Goal: Task Accomplishment & Management: Manage account settings

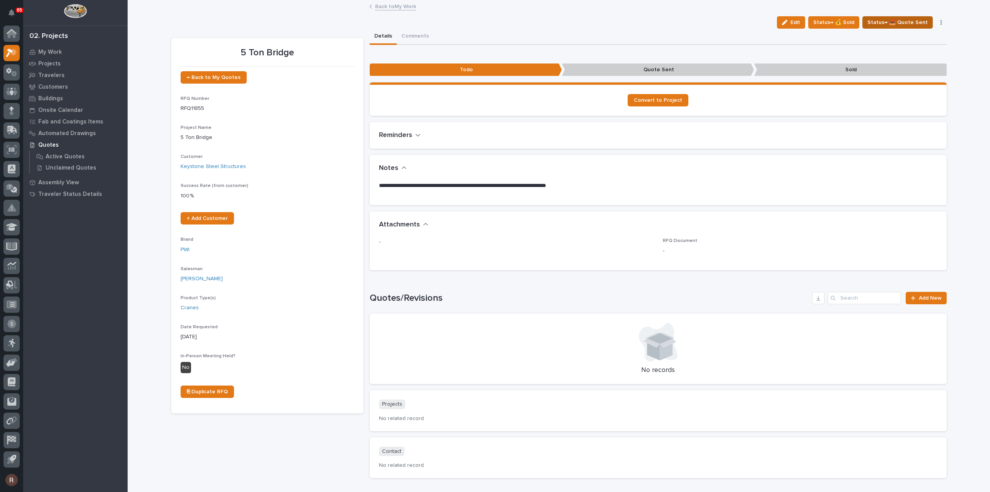
click at [886, 20] on span "Status→ 📤 Quote Sent" at bounding box center [898, 22] width 60 height 9
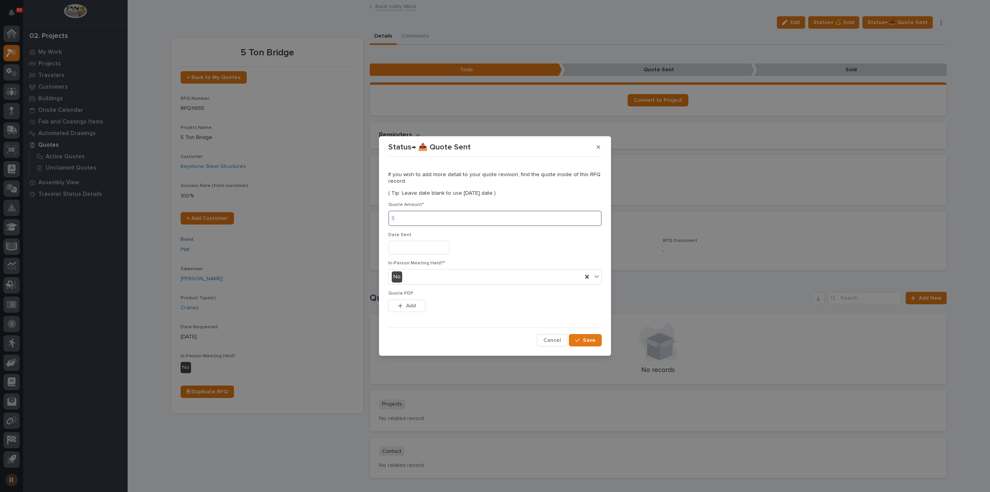
click at [414, 219] on input at bounding box center [495, 217] width 214 height 15
type input "111403"
click at [412, 243] on input "text" at bounding box center [418, 248] width 61 height 14
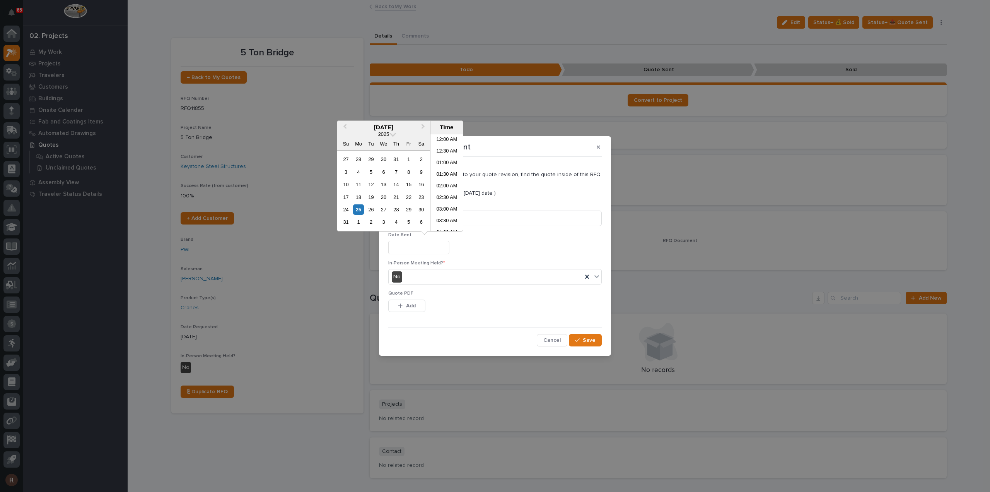
scroll to position [294, 0]
click at [356, 209] on div "25" at bounding box center [358, 209] width 10 height 10
type input "**********"
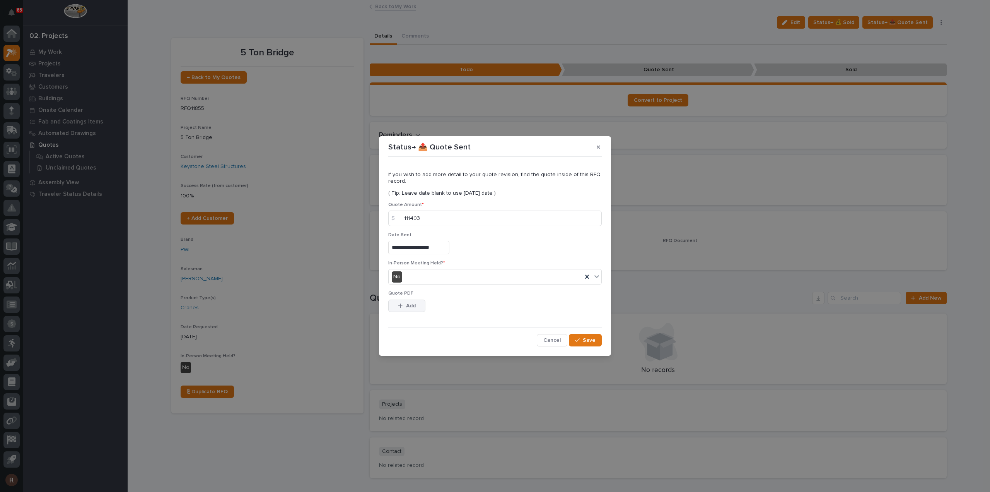
click at [413, 305] on span "Add" at bounding box center [411, 305] width 10 height 7
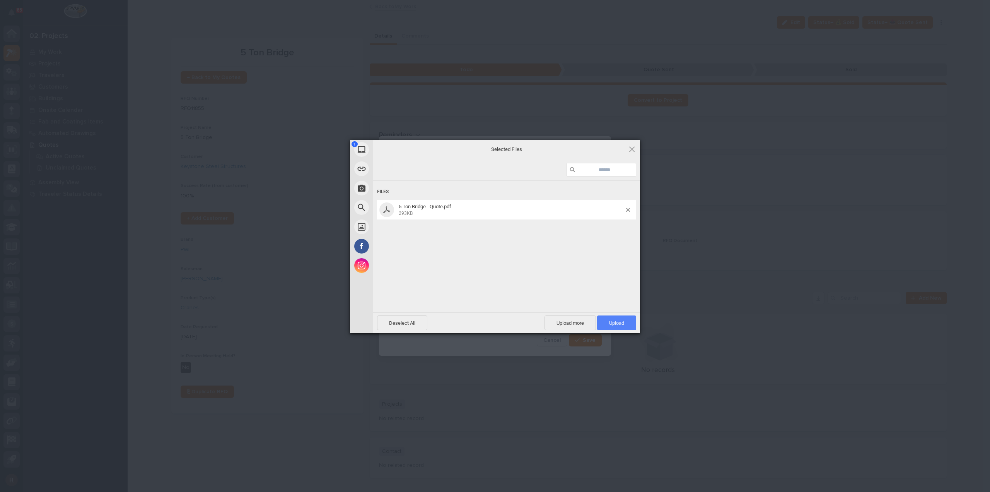
click at [610, 325] on span "Upload 1" at bounding box center [616, 323] width 15 height 6
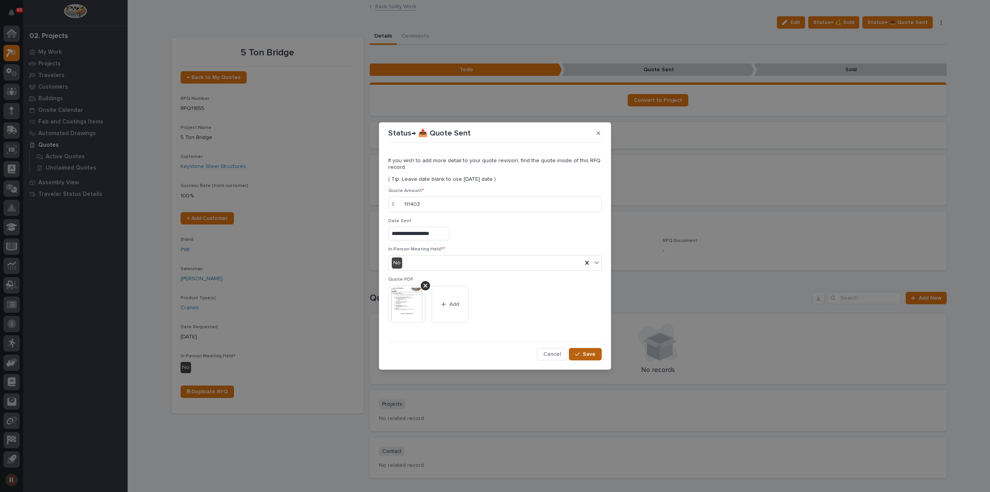
click at [595, 356] on span "Save" at bounding box center [589, 353] width 13 height 7
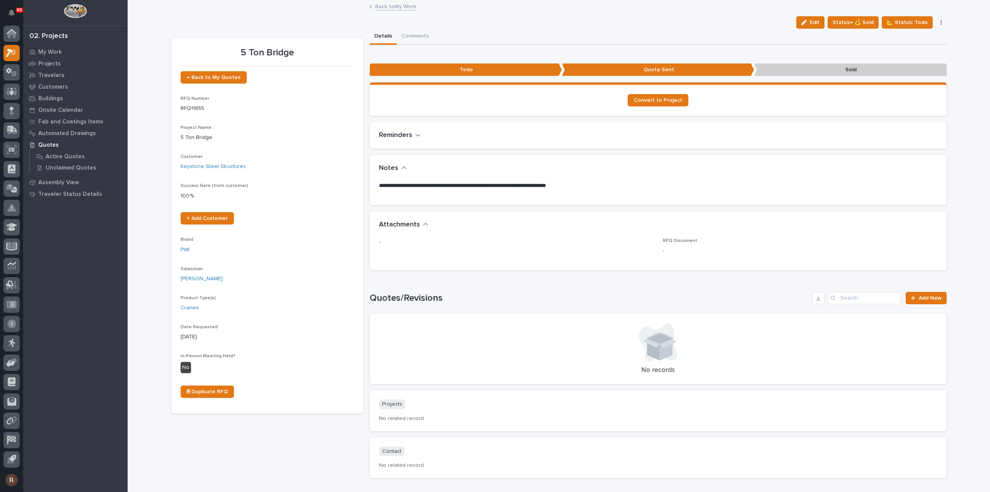
click at [377, 7] on link "Back to My Work" at bounding box center [395, 6] width 41 height 9
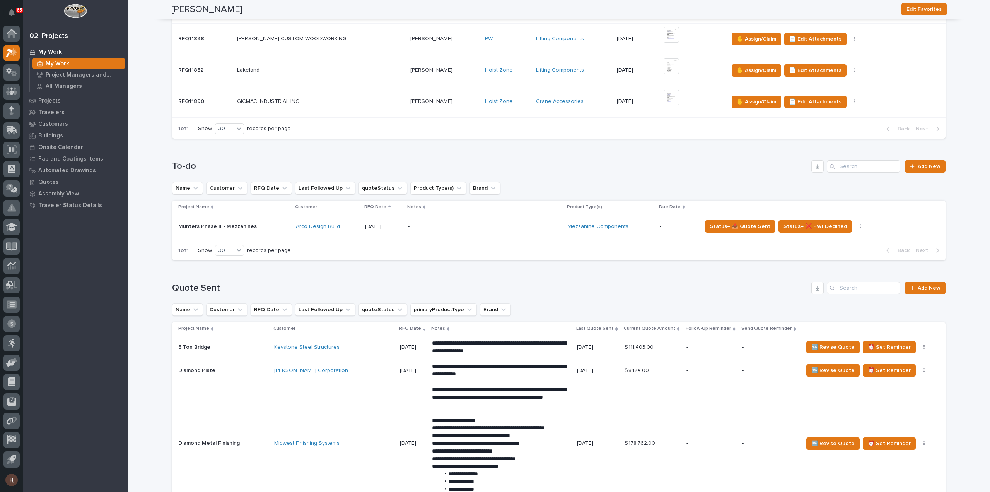
scroll to position [387, 0]
